Goal: Task Accomplishment & Management: Use online tool/utility

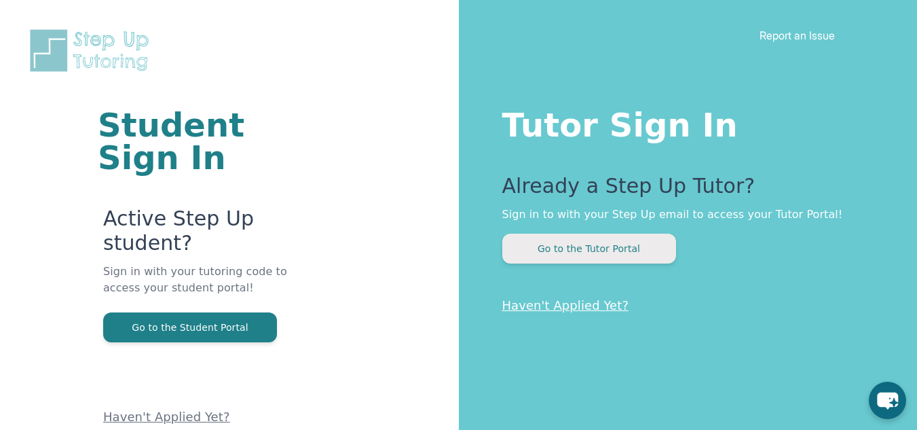
click at [591, 244] on button "Go to the Tutor Portal" at bounding box center [590, 249] width 174 height 30
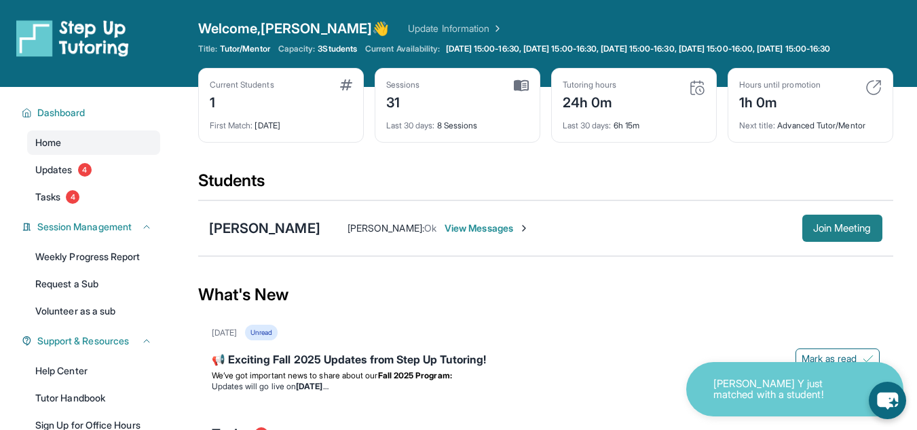
click at [828, 229] on button "Join Meeting" at bounding box center [843, 228] width 80 height 27
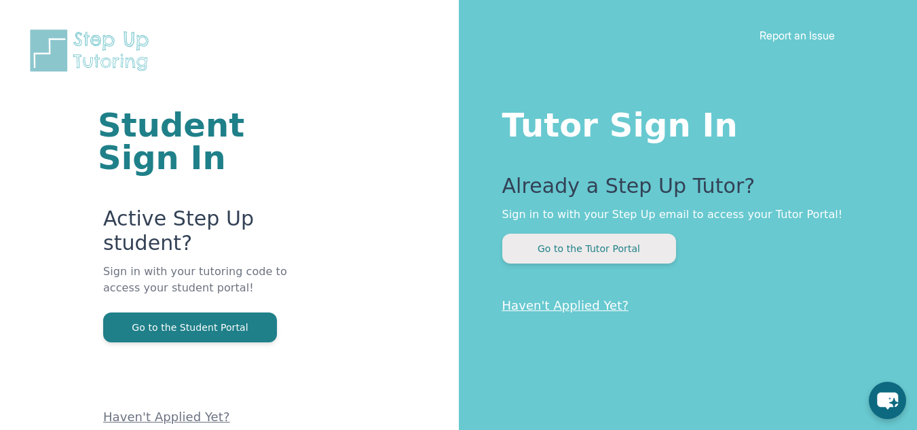
click at [616, 240] on button "Go to the Tutor Portal" at bounding box center [590, 249] width 174 height 30
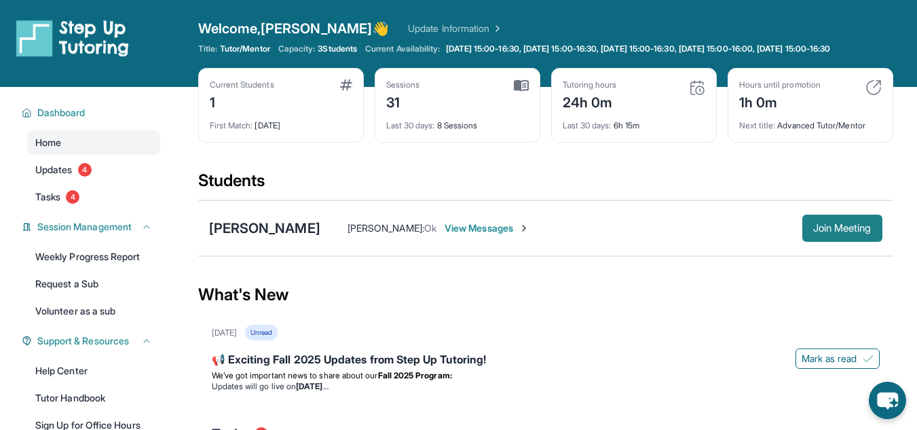
click at [826, 232] on button "Join Meeting" at bounding box center [843, 228] width 80 height 27
